Goal: Information Seeking & Learning: Find specific fact

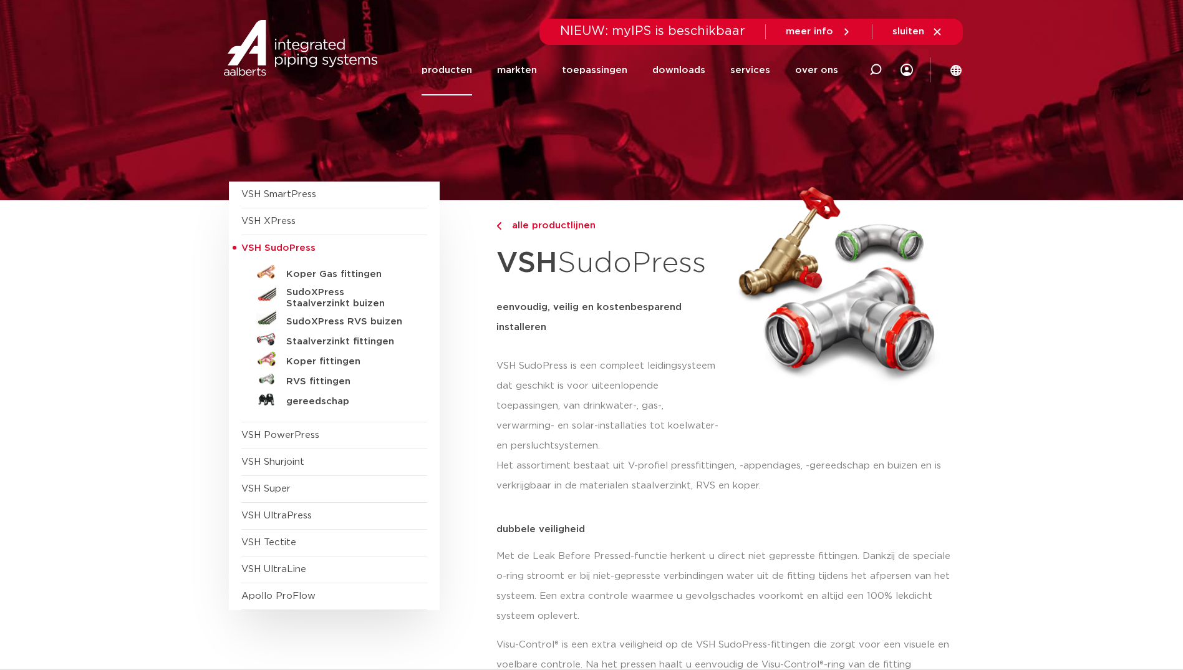
click at [340, 379] on h5 "RVS fittingen" at bounding box center [347, 381] width 123 height 11
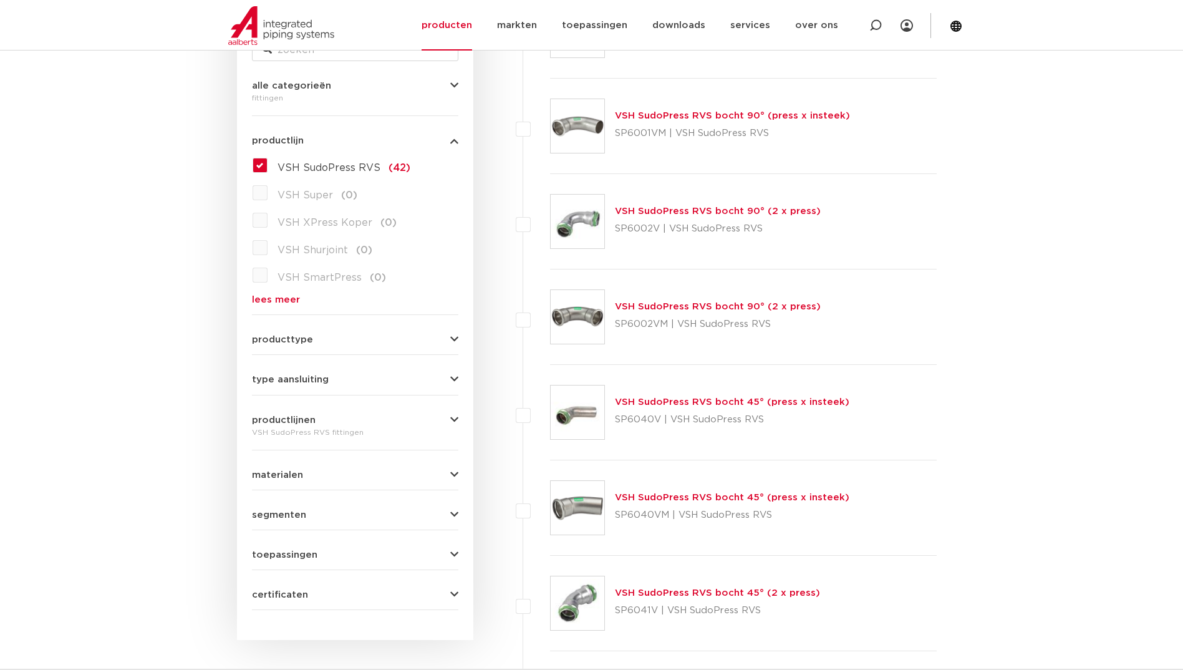
scroll to position [225, 0]
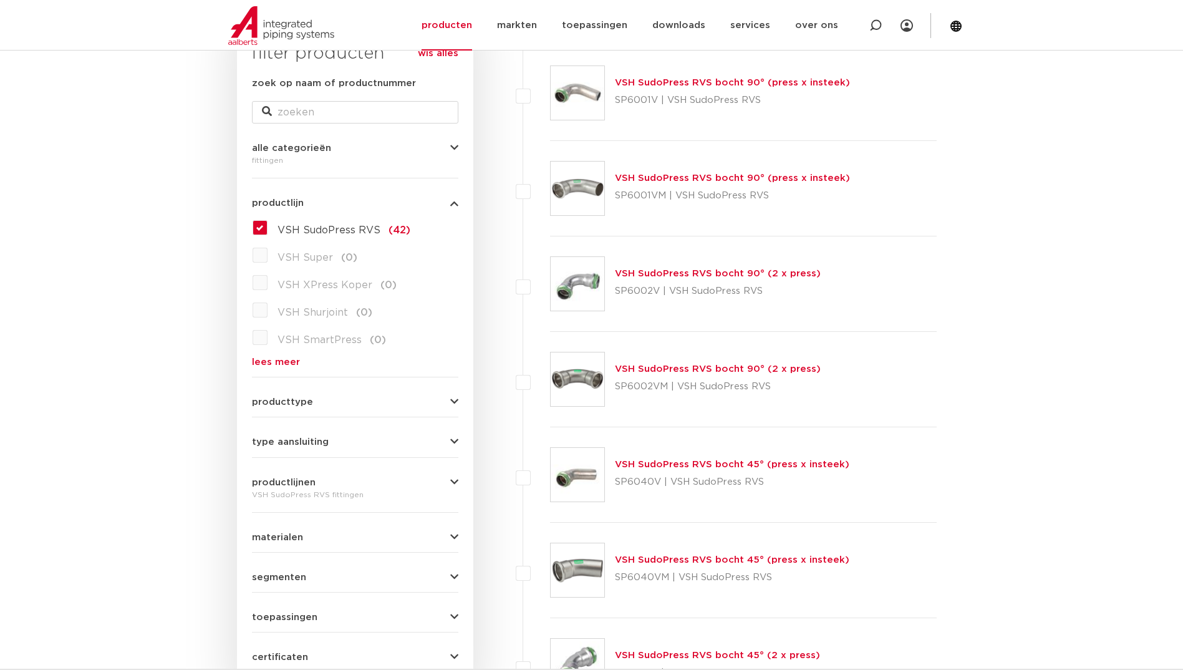
click at [692, 274] on link "VSH SudoPress RVS bocht 90° (2 x press)" at bounding box center [718, 273] width 206 height 9
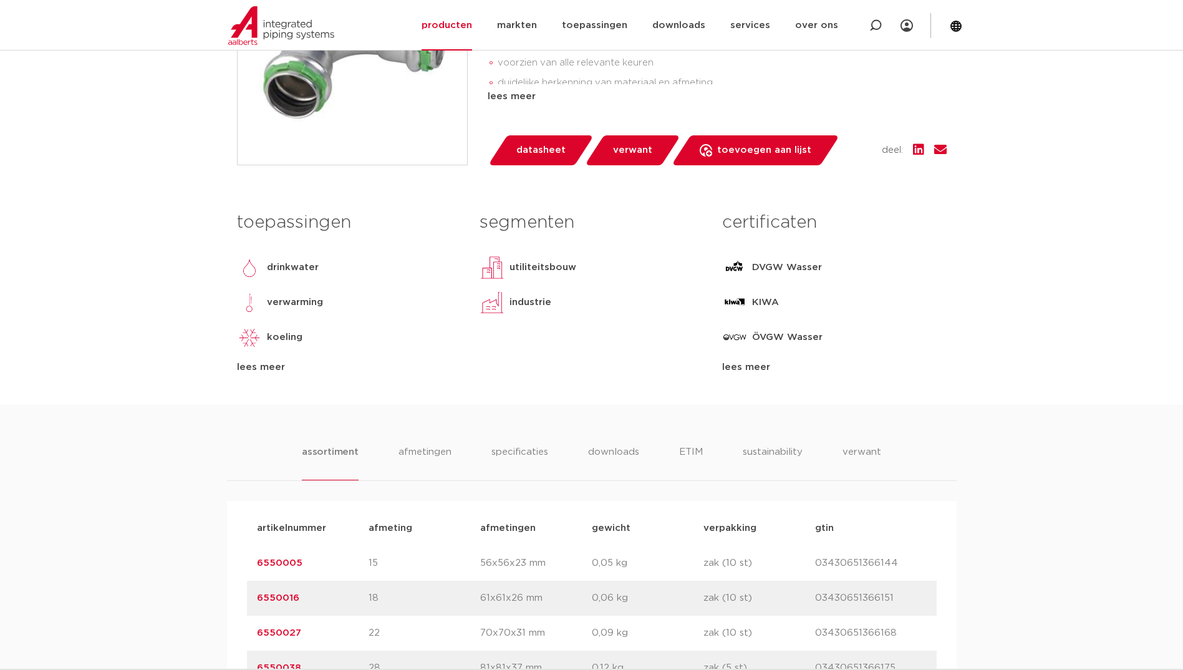
scroll to position [437, 0]
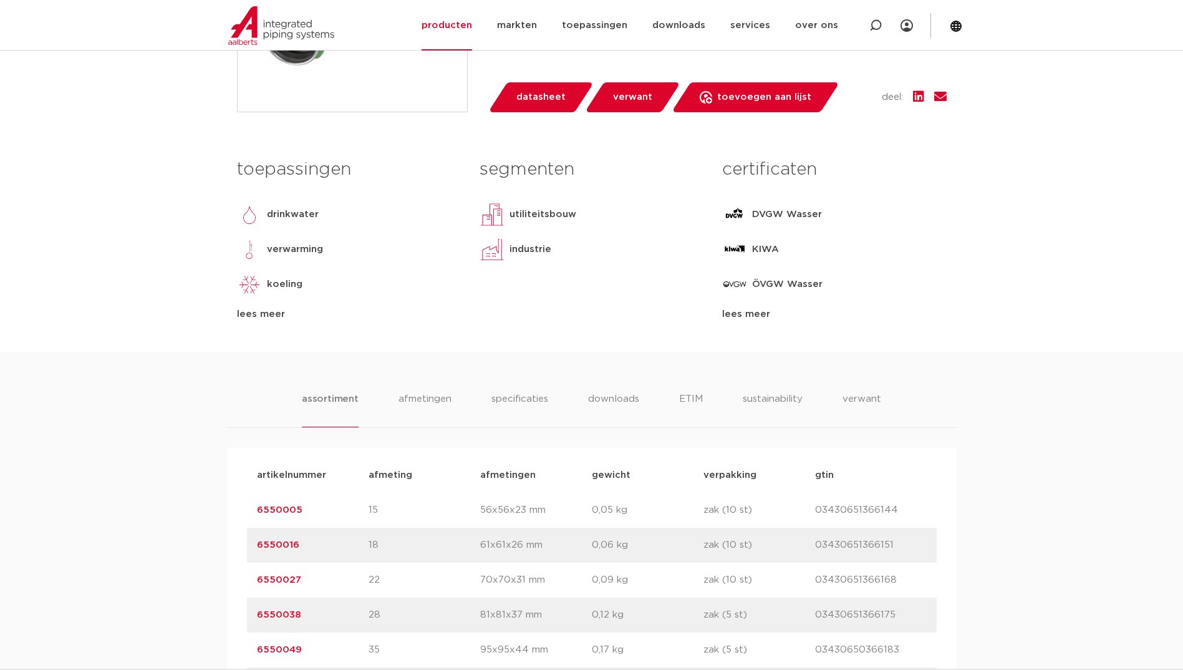
drag, startPoint x: 322, startPoint y: 582, endPoint x: 256, endPoint y: 581, distance: 66.1
click at [255, 581] on div "artikelnummer 6550027 afmeting 22 [GEOGRAPHIC_DATA] 70x70x31 mm gewicht 0,09 kg…" at bounding box center [592, 580] width 690 height 35
drag, startPoint x: 256, startPoint y: 581, endPoint x: 262, endPoint y: 581, distance: 6.3
copy link "6550027"
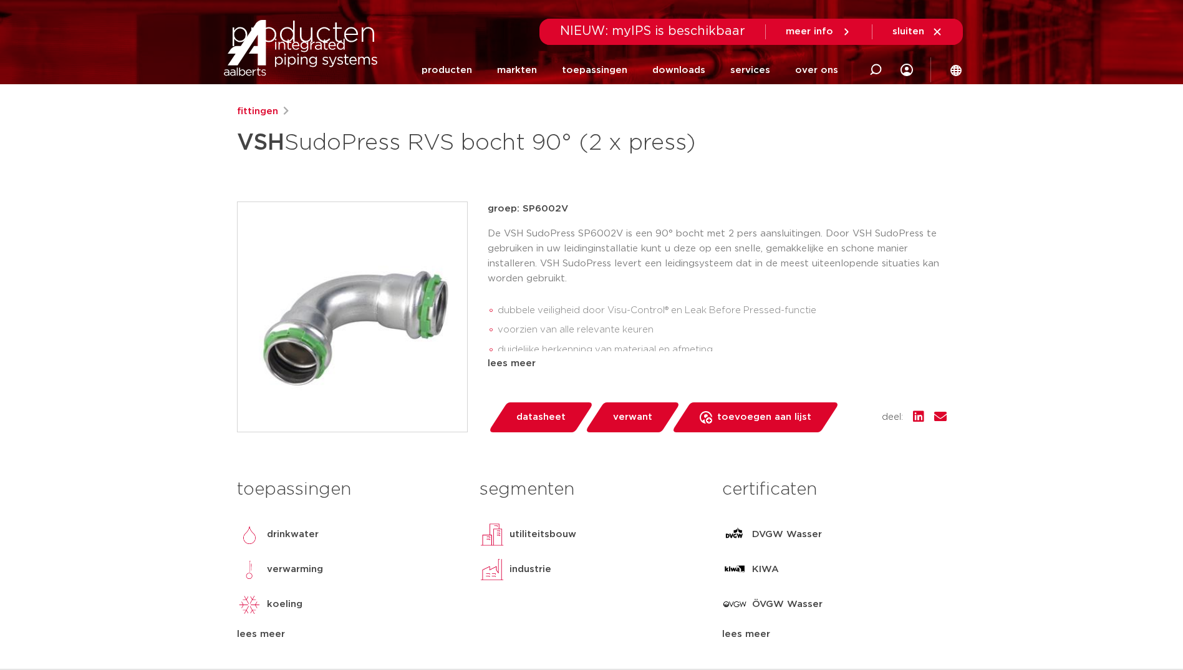
scroll to position [249, 0]
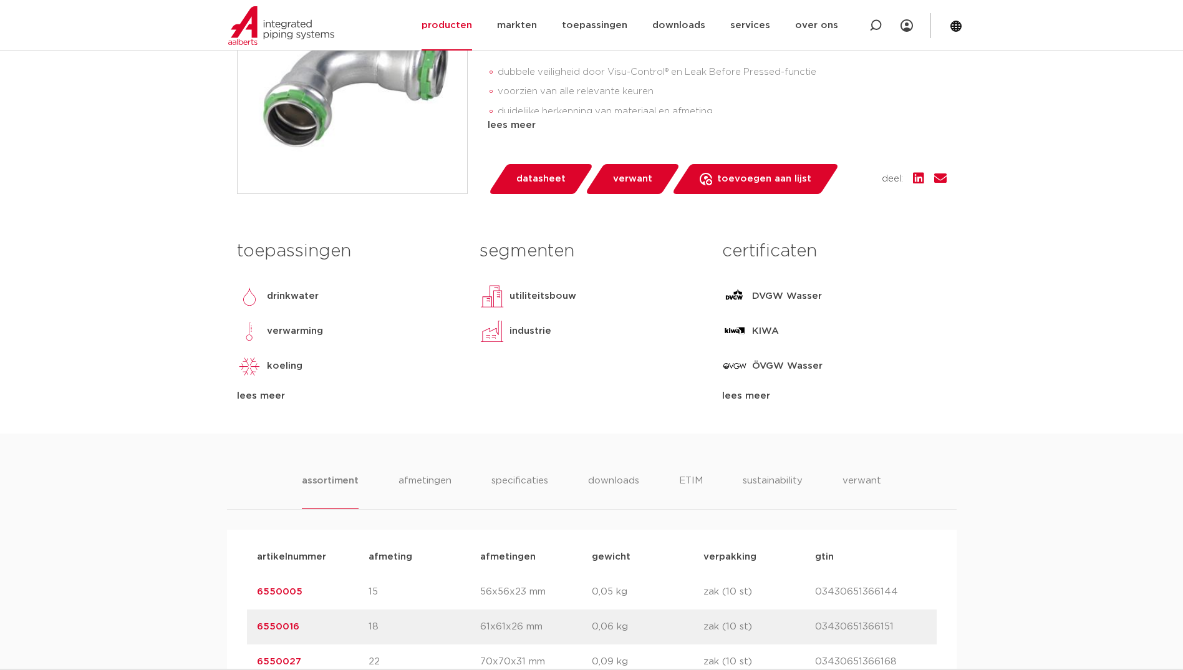
scroll to position [686, 0]
